Goal: Information Seeking & Learning: Learn about a topic

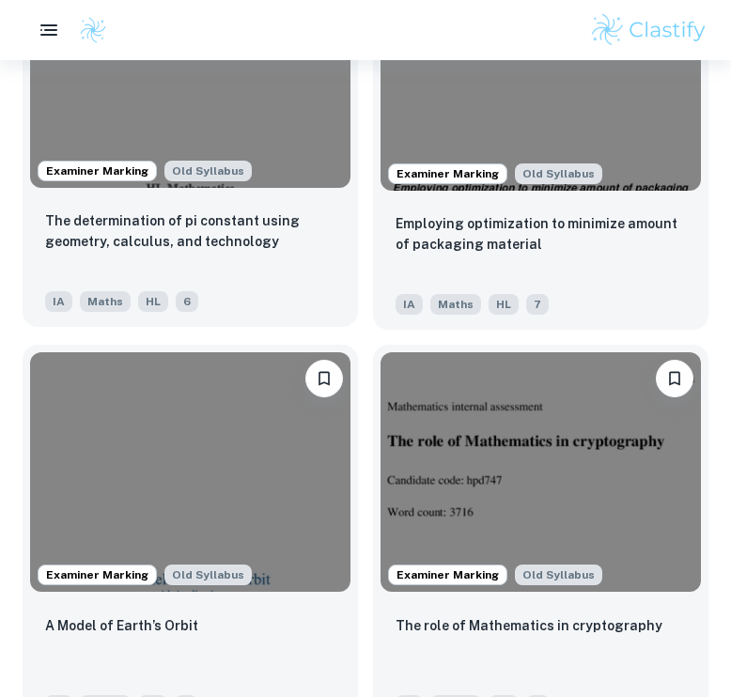
scroll to position [2823, 0]
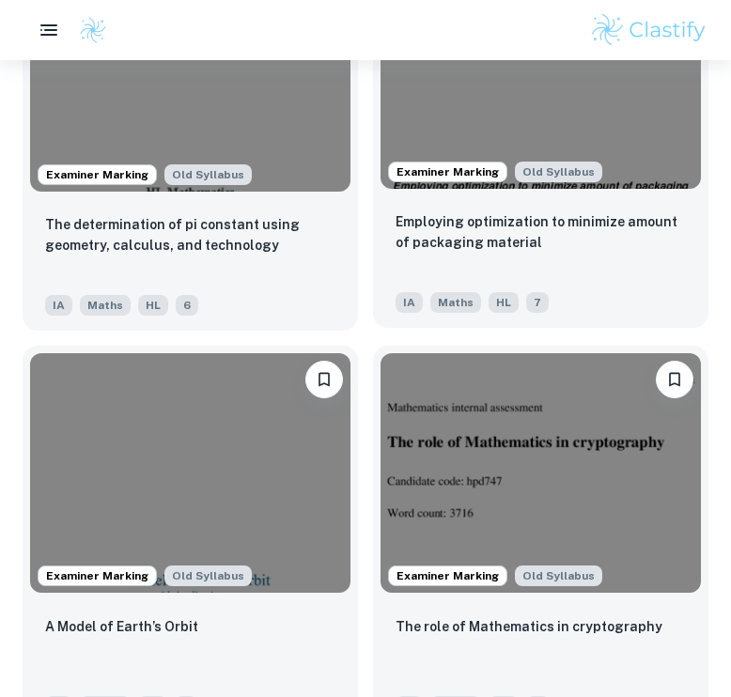
click at [457, 207] on div "Employing optimization to minimize amount of packaging material IA Maths HL 7" at bounding box center [540, 262] width 335 height 132
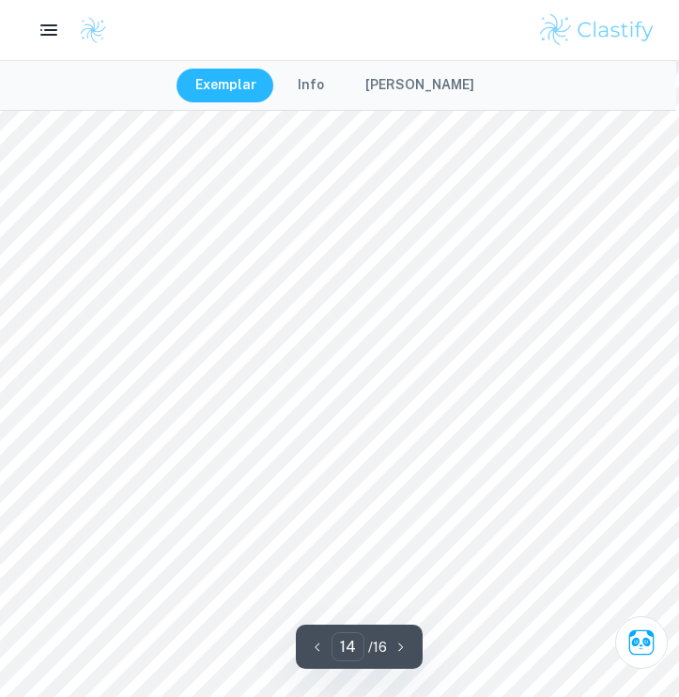
scroll to position [13799, 3]
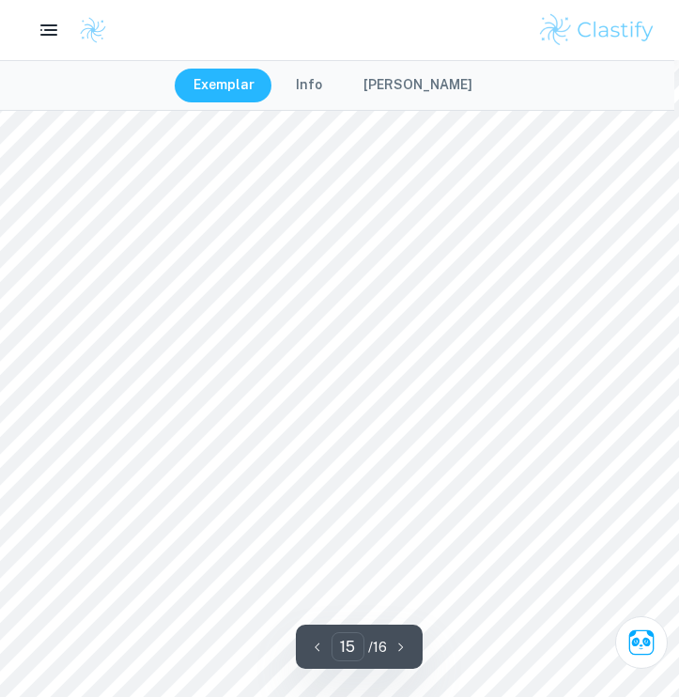
type input "16"
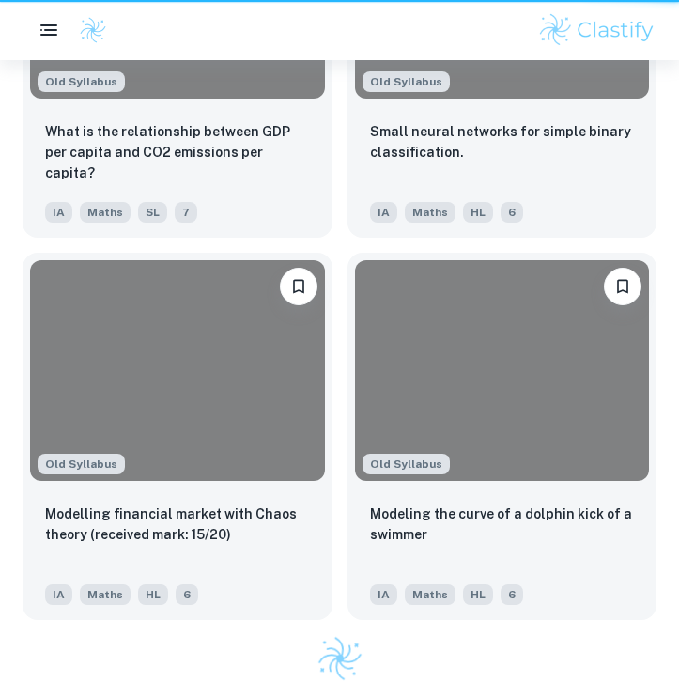
scroll to position [2823, 0]
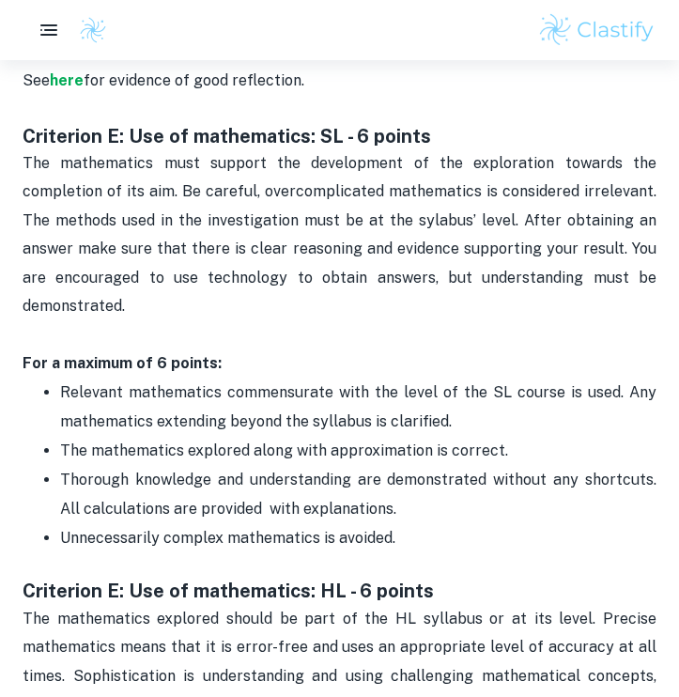
scroll to position [3317, 0]
